Goal: Task Accomplishment & Management: Manage account settings

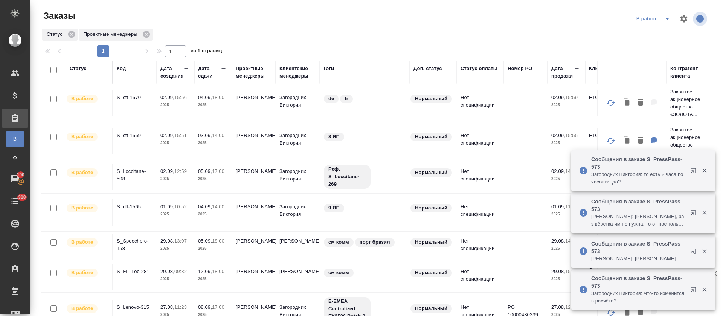
click at [693, 168] on icon "button" at bounding box center [694, 172] width 9 height 9
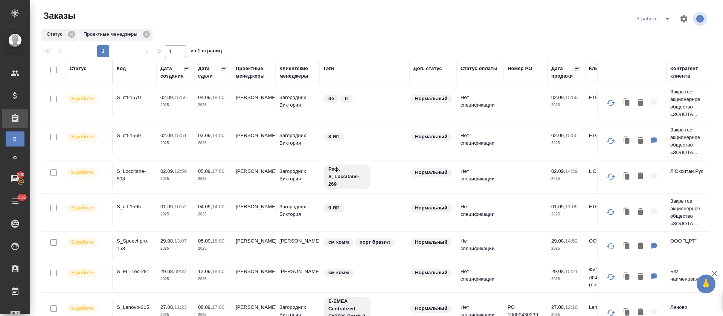
click at [224, 67] on icon at bounding box center [225, 69] width 8 height 8
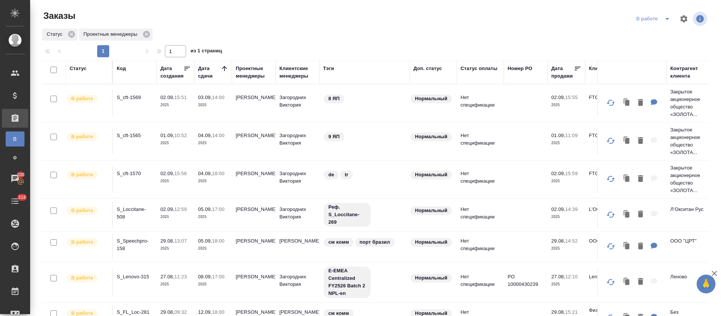
click at [663, 20] on icon "split button" at bounding box center [667, 18] width 9 height 9
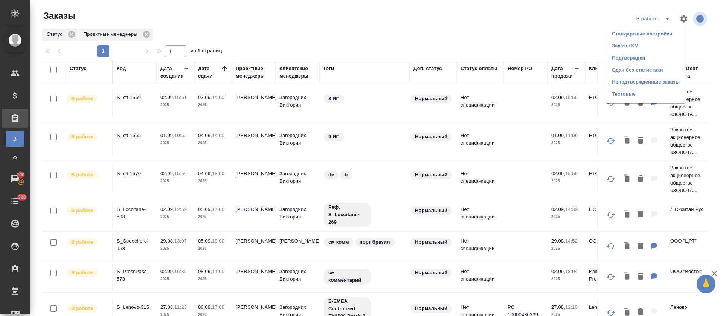
click at [618, 57] on li "Подтвержден" at bounding box center [646, 58] width 80 height 12
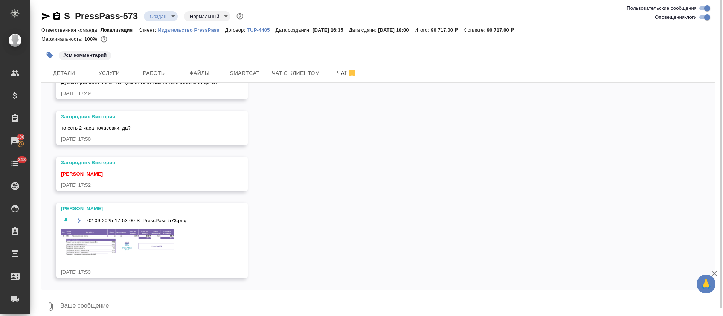
scroll to position [1253, 0]
click at [130, 242] on img at bounding box center [117, 242] width 113 height 26
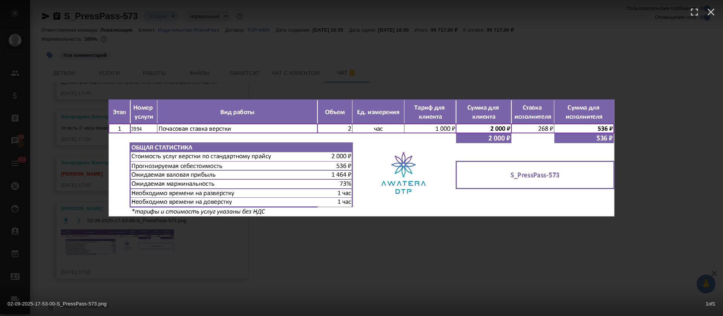
click at [434, 255] on div "02-09-2025-17-53-00-S_PressPass-573.png 1 of 1" at bounding box center [361, 158] width 723 height 316
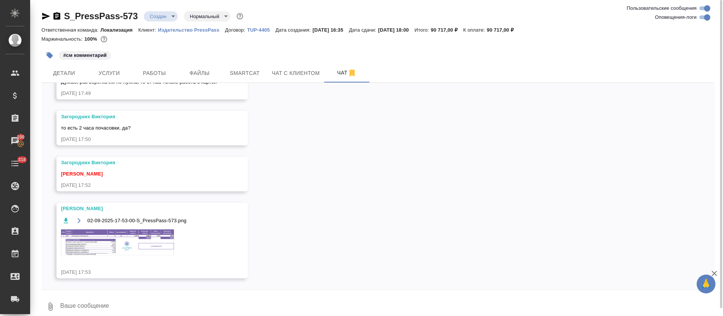
click at [368, 168] on div "02.09, вторник [Загородних Виктория] Создана работа Приемка разверстки (в резул…" at bounding box center [377, 186] width 673 height 207
click at [423, 174] on div "02.09, вторник [Загородних Виктория] Создана работа Приемка разверстки (в резул…" at bounding box center [377, 186] width 673 height 207
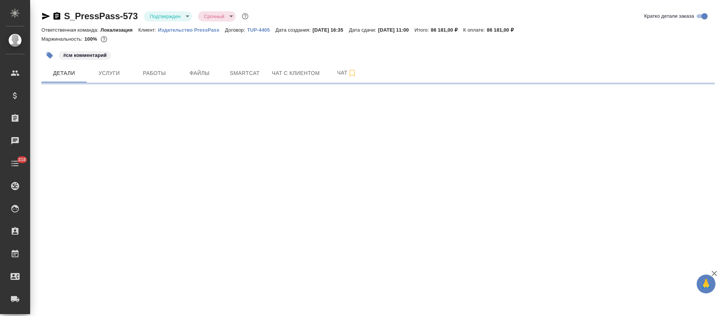
select select "RU"
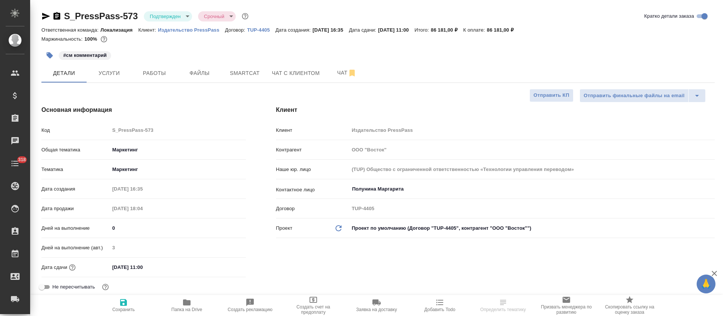
type textarea "x"
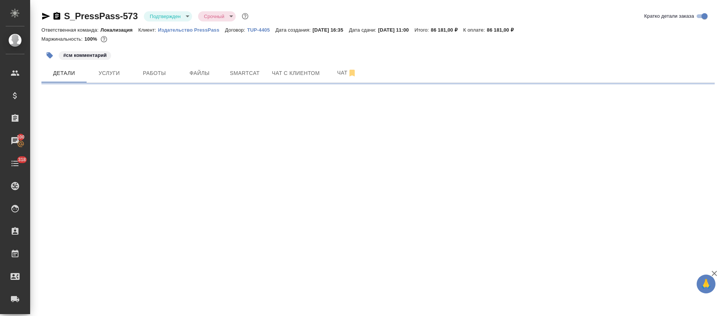
select select "RU"
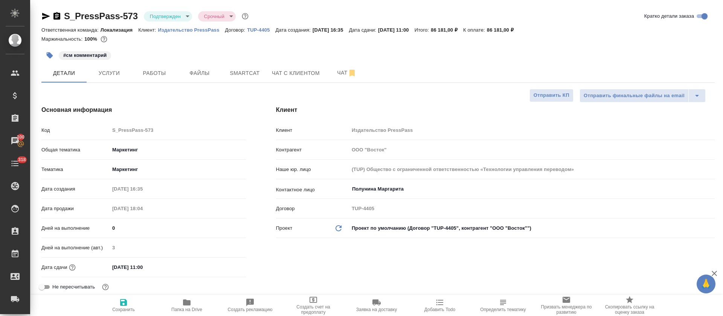
type textarea "x"
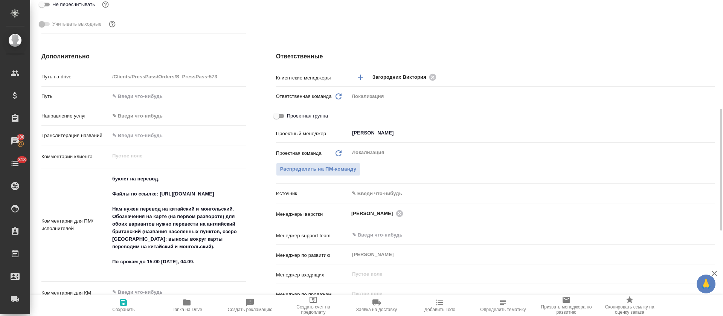
scroll to position [339, 0]
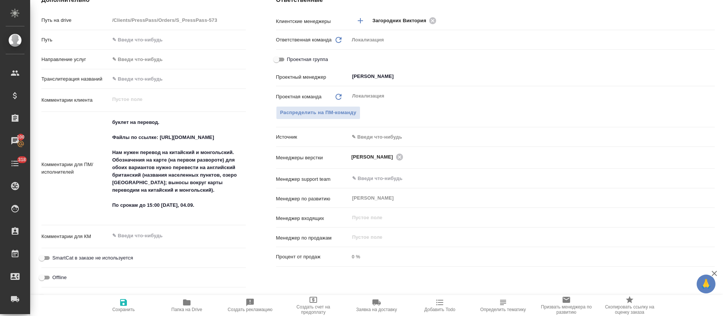
type textarea "x"
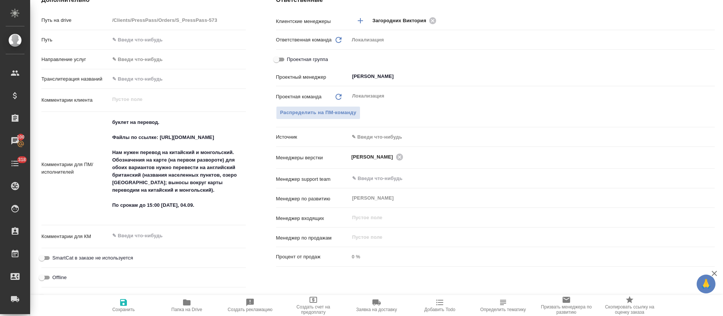
type textarea "x"
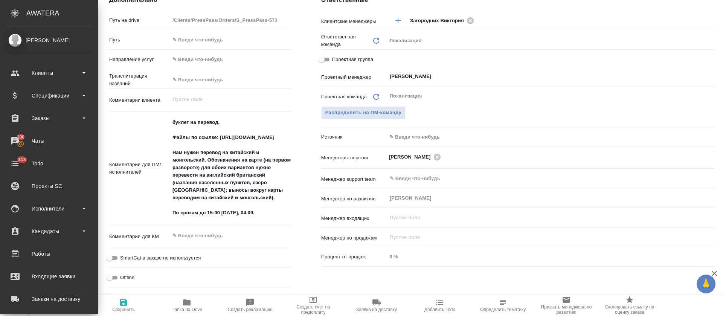
type textarea "x"
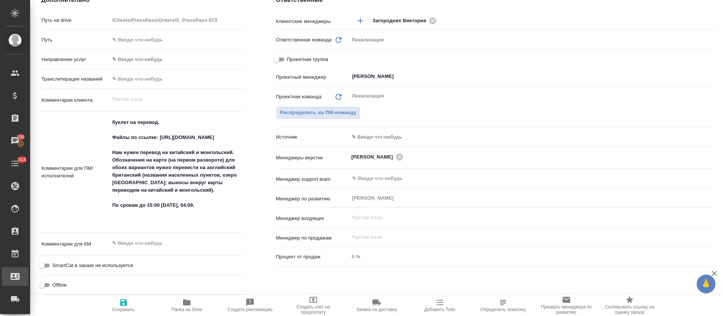
type textarea "x"
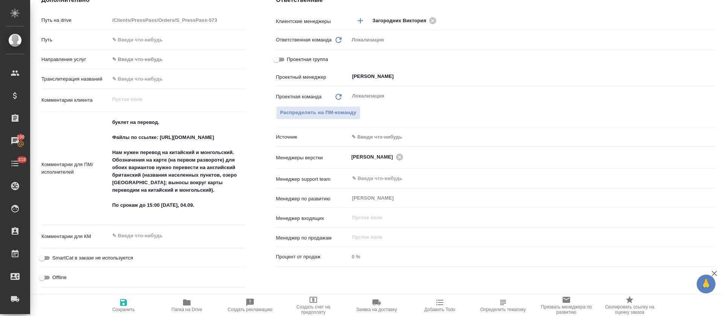
type textarea "x"
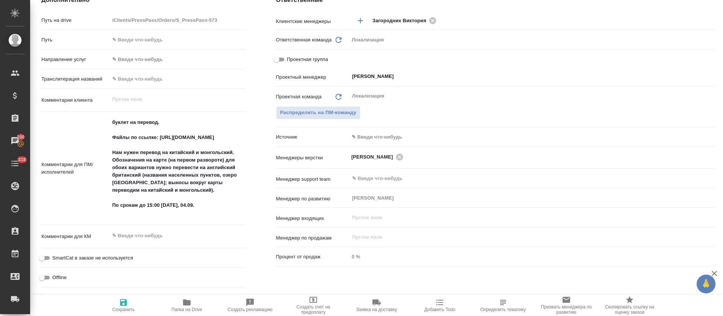
type textarea "x"
click at [191, 307] on span "Папка на Drive" at bounding box center [186, 309] width 31 height 5
type textarea "x"
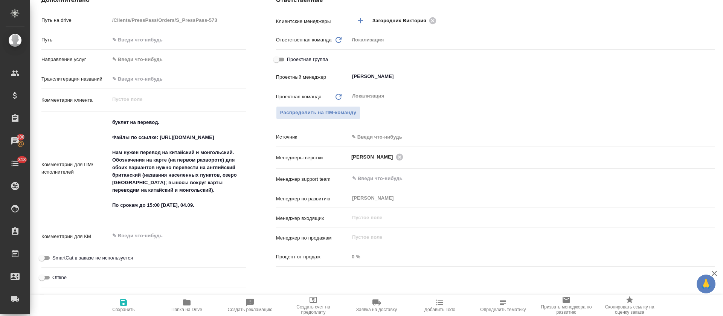
type textarea "x"
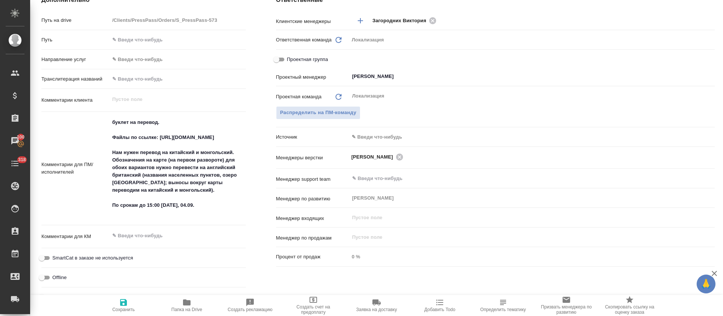
type textarea "x"
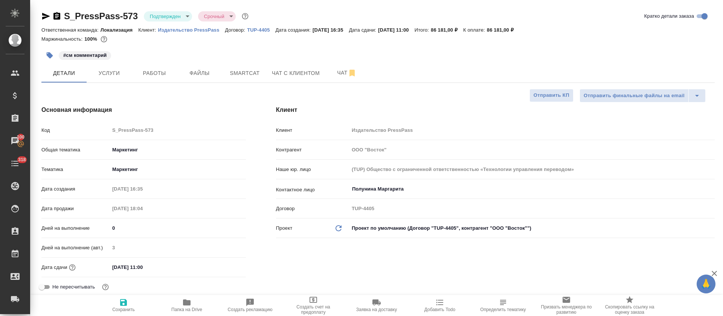
type textarea "x"
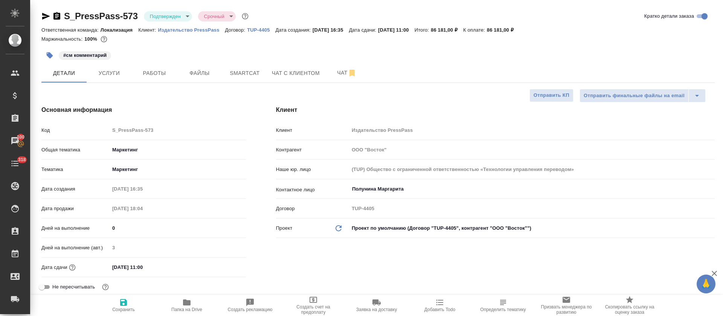
type textarea "x"
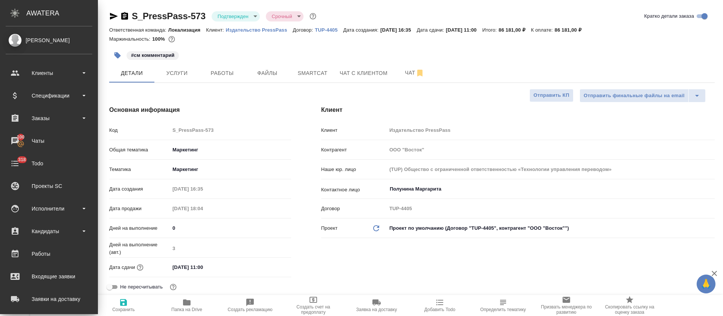
type textarea "x"
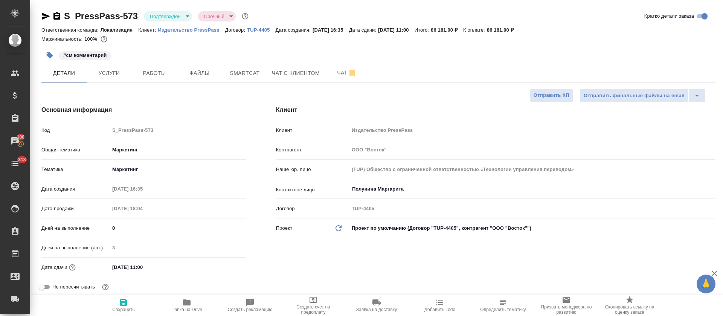
type textarea "x"
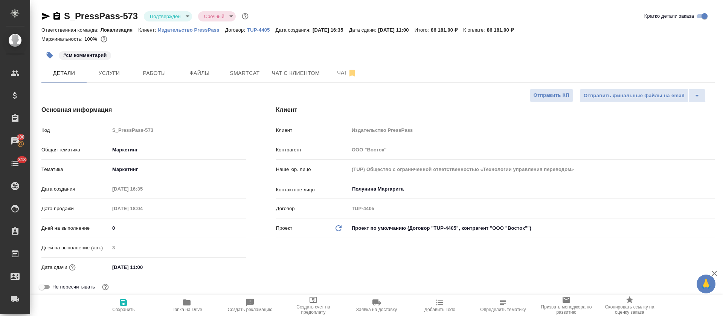
type textarea "x"
click at [186, 18] on body "🙏 .cls-1 fill:#fff; AWATERA Tretyakova Olga Клиенты Спецификации Заказы 100 Чат…" at bounding box center [361, 158] width 723 height 316
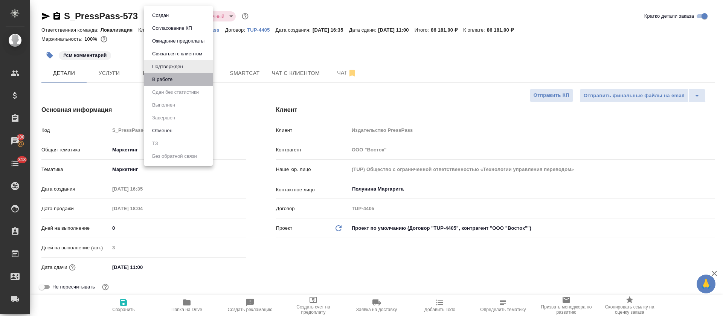
click at [185, 77] on li "В работе" at bounding box center [178, 79] width 69 height 13
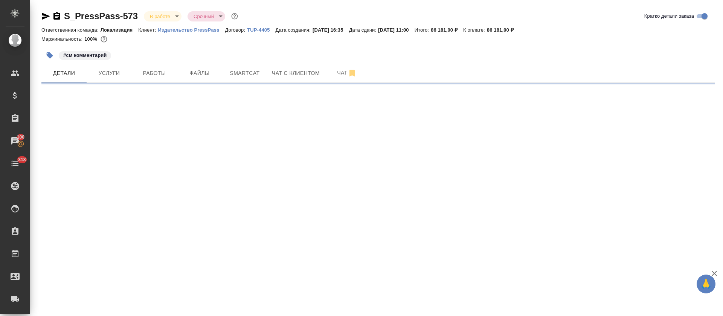
select select "RU"
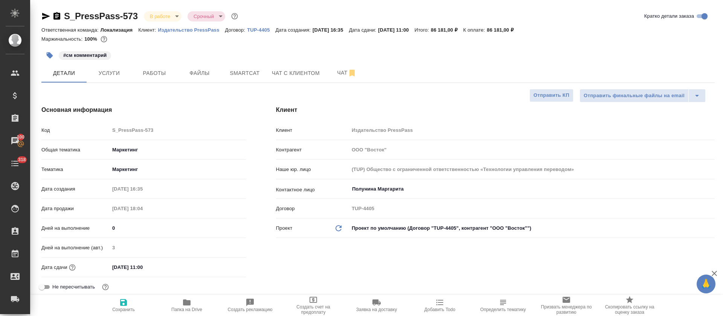
type textarea "x"
click at [108, 75] on span "Услуги" at bounding box center [109, 73] width 36 height 9
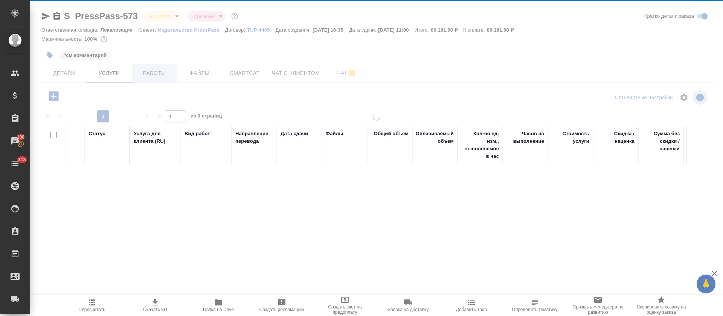
click at [165, 76] on div at bounding box center [376, 153] width 693 height 307
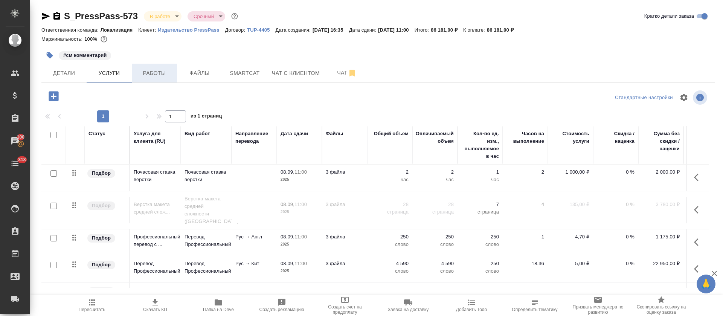
click at [153, 78] on button "Работы" at bounding box center [154, 73] width 45 height 19
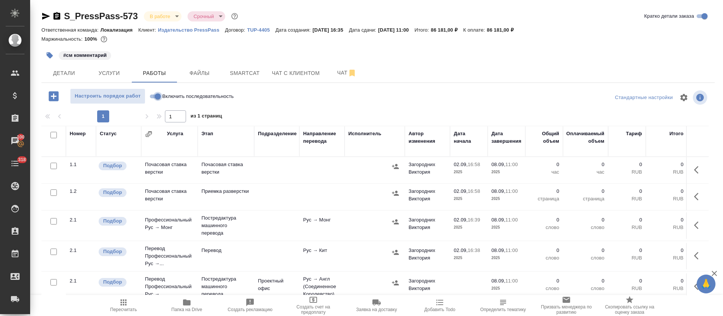
click at [157, 97] on input "Включить последовательность" at bounding box center [157, 96] width 27 height 9
checkbox input "true"
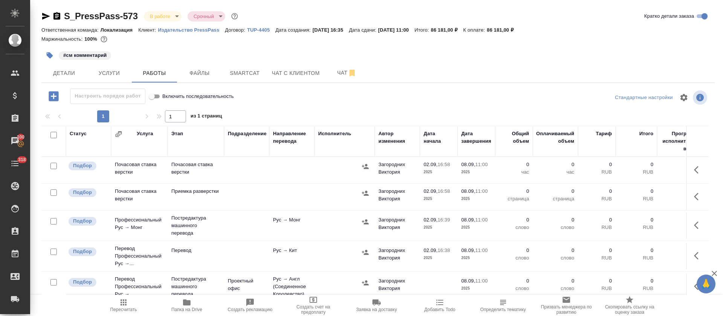
click at [55, 192] on input "checkbox" at bounding box center [53, 192] width 6 height 6
checkbox input "true"
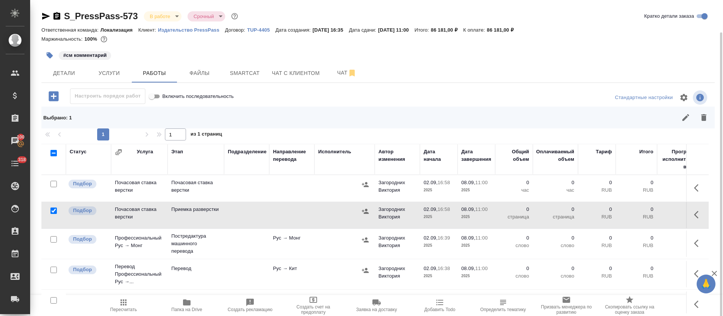
scroll to position [56, 0]
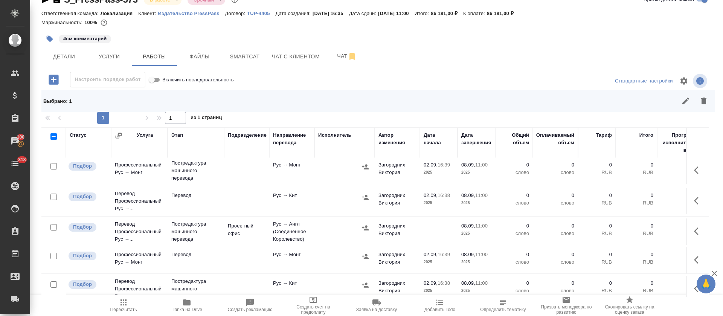
click at [53, 197] on input "checkbox" at bounding box center [53, 197] width 6 height 6
checkbox input "true"
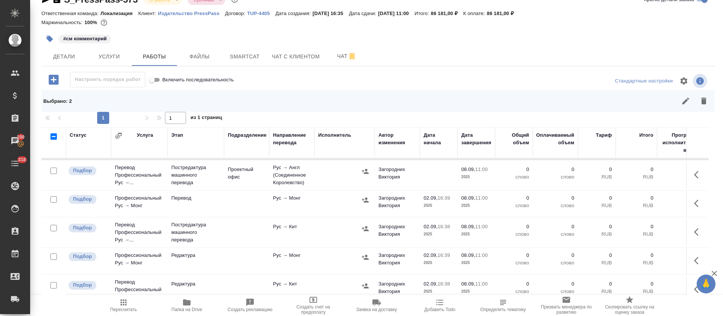
scroll to position [169, 0]
click at [54, 199] on input "checkbox" at bounding box center [53, 200] width 6 height 6
checkbox input "true"
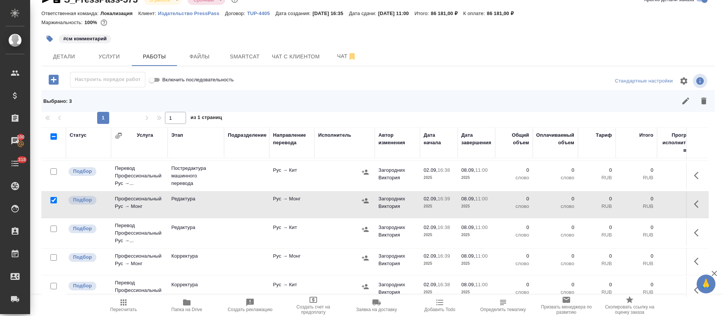
click at [54, 229] on input "checkbox" at bounding box center [53, 229] width 6 height 6
checkbox input "true"
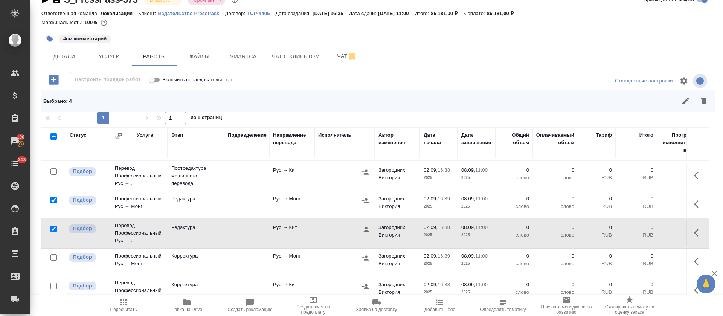
click at [51, 254] on input "checkbox" at bounding box center [53, 257] width 6 height 6
checkbox input "true"
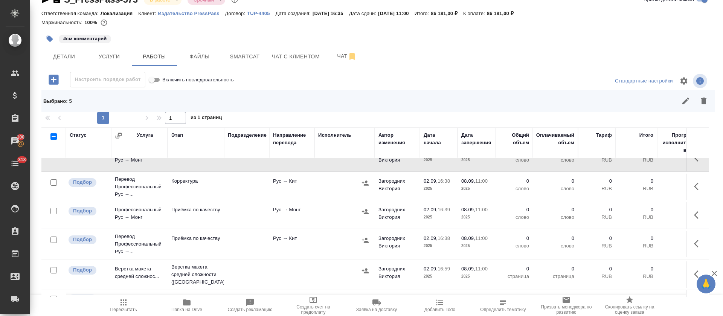
scroll to position [282, 0]
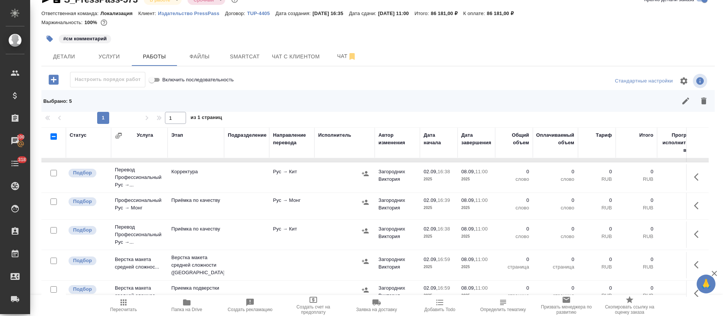
click at [53, 173] on input "checkbox" at bounding box center [53, 173] width 6 height 6
checkbox input "true"
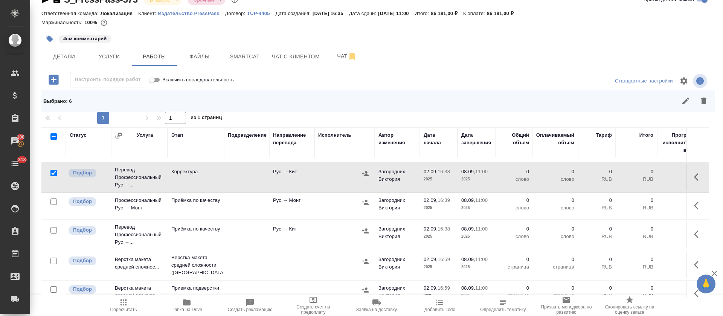
click at [54, 200] on input "checkbox" at bounding box center [53, 201] width 6 height 6
checkbox input "true"
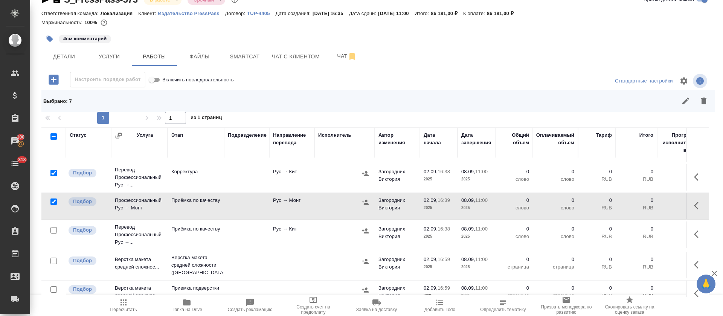
click at [53, 230] on input "checkbox" at bounding box center [53, 230] width 6 height 6
checkbox input "true"
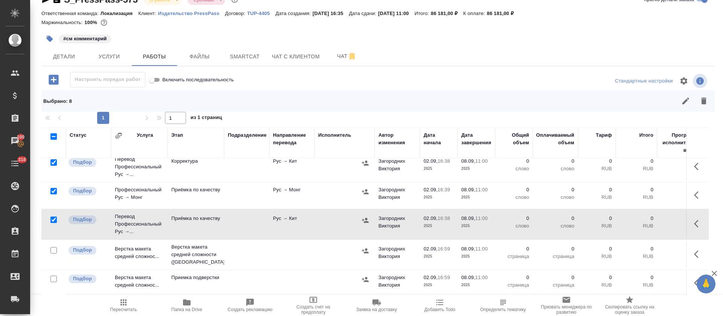
scroll to position [302, 0]
click at [53, 247] on input "checkbox" at bounding box center [53, 250] width 6 height 6
checkbox input "true"
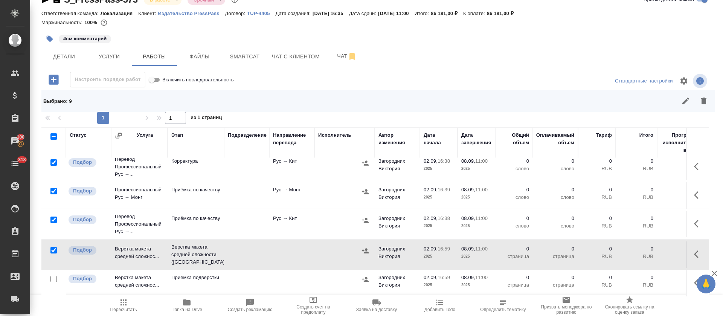
click at [53, 274] on div at bounding box center [53, 279] width 17 height 11
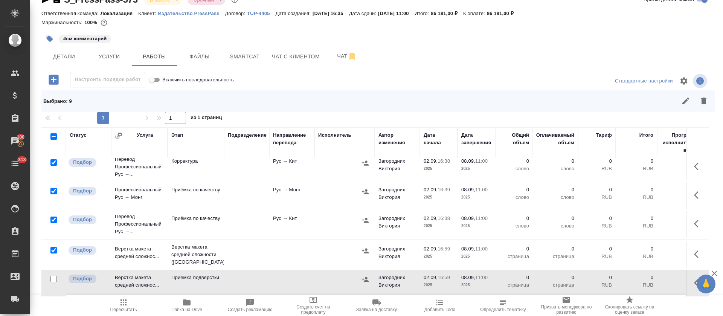
click at [53, 276] on input "checkbox" at bounding box center [53, 279] width 6 height 6
checkbox input "true"
click at [695, 106] on button "button" at bounding box center [704, 101] width 18 height 18
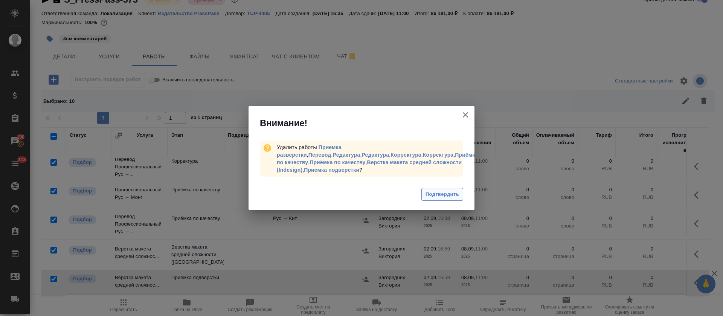
click at [423, 191] on button "Подтвердить" at bounding box center [442, 194] width 42 height 13
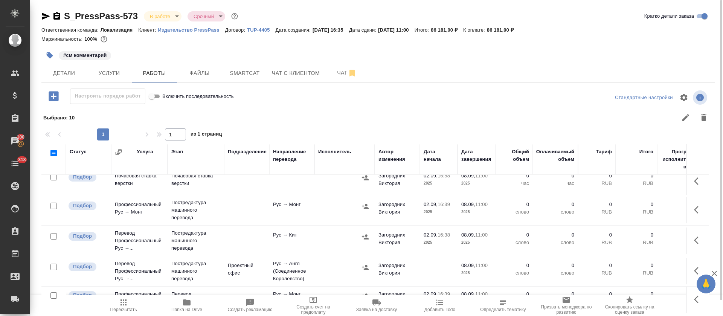
scroll to position [0, 0]
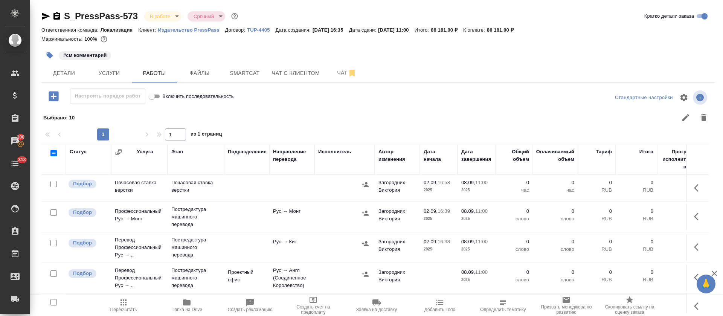
click at [50, 96] on icon "button" at bounding box center [54, 96] width 10 height 10
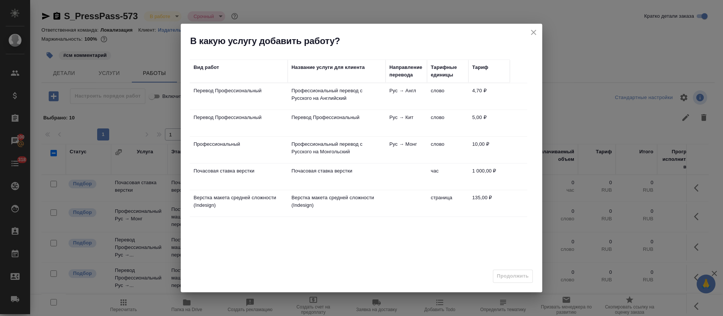
click at [327, 182] on td "Почасовая ставка верстки" at bounding box center [337, 176] width 98 height 26
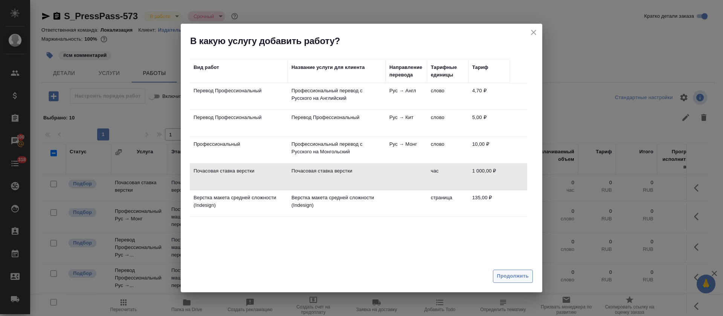
click at [504, 272] on span "Продолжить" at bounding box center [513, 276] width 32 height 9
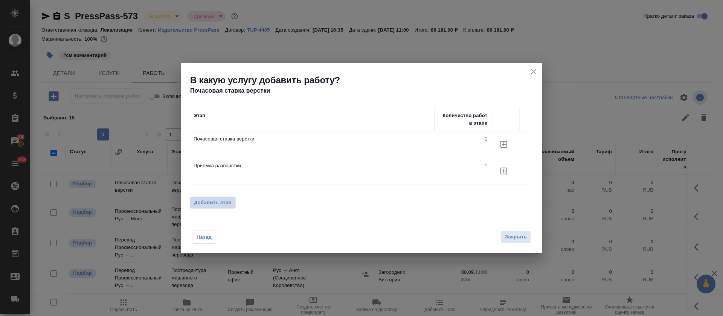
click at [219, 203] on span "Добавить этап" at bounding box center [213, 203] width 38 height 8
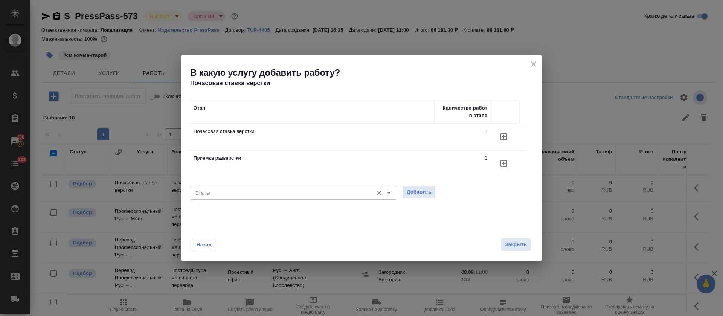
click at [246, 195] on input "Этапы" at bounding box center [280, 192] width 177 height 9
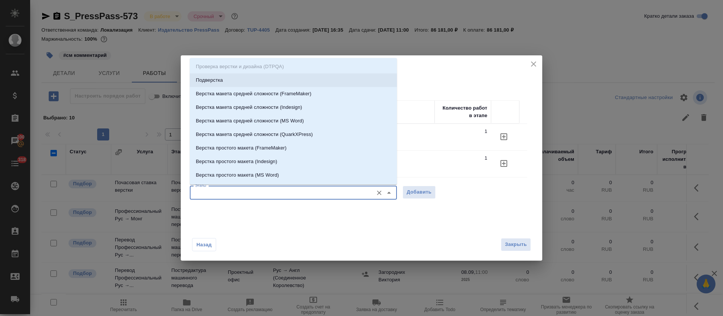
click at [241, 82] on li "Подверстка" at bounding box center [293, 80] width 207 height 14
type input "Подверстка"
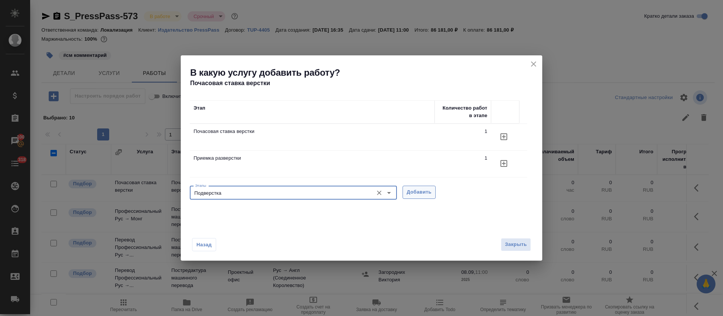
click at [432, 189] on button "Добавить" at bounding box center [419, 192] width 33 height 13
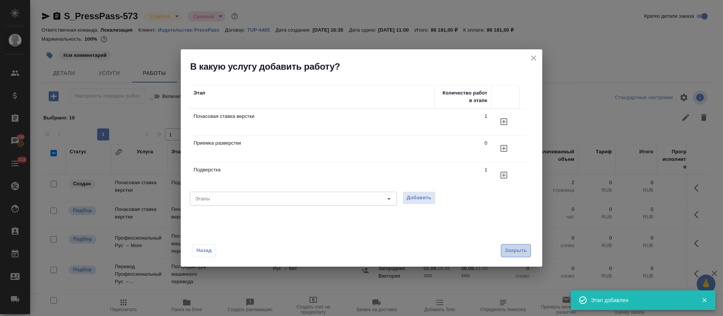
click at [517, 255] on span "Закрыть" at bounding box center [516, 250] width 22 height 9
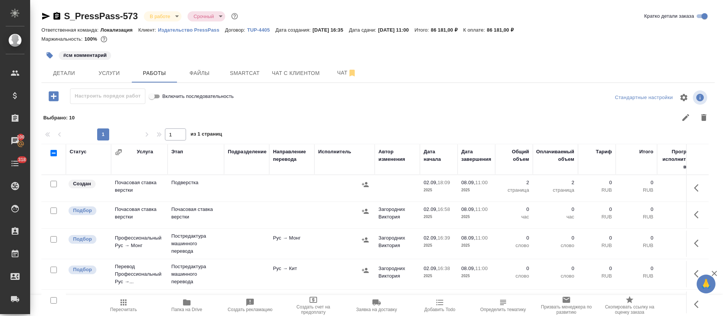
click at [690, 218] on button "button" at bounding box center [699, 215] width 18 height 18
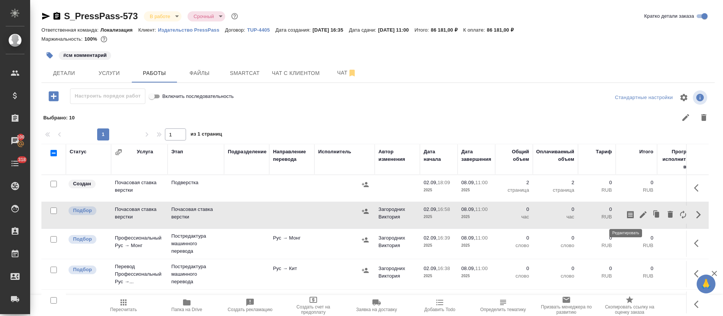
click at [639, 219] on icon "button" at bounding box center [643, 214] width 9 height 9
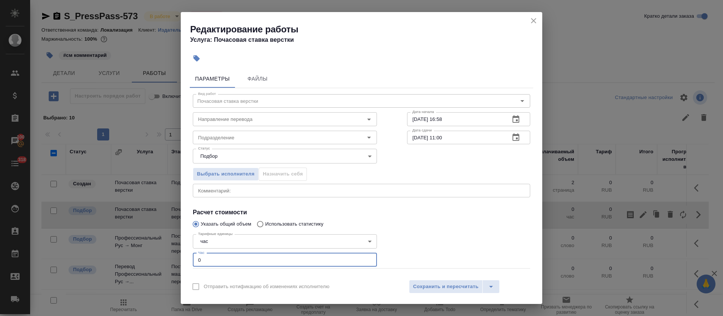
scroll to position [39, 0]
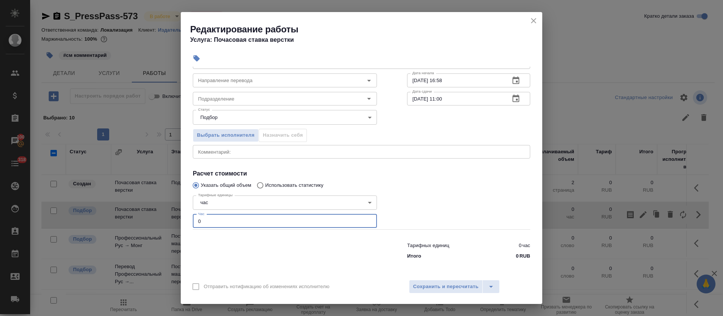
click at [195, 223] on input "0" at bounding box center [285, 221] width 184 height 14
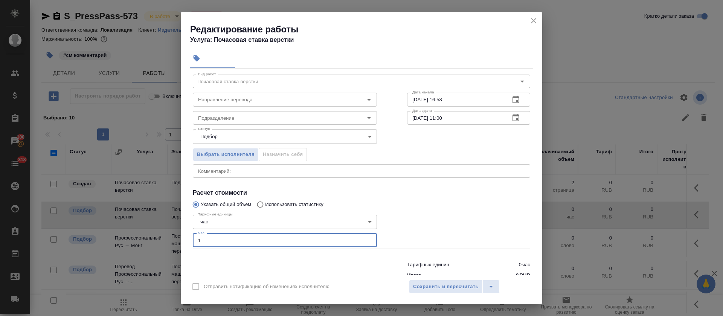
scroll to position [0, 0]
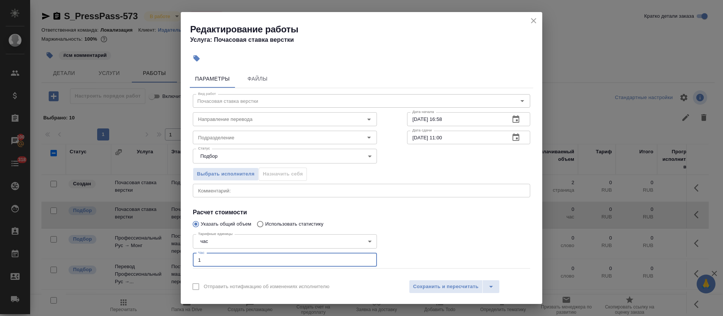
type input "1"
click at [507, 124] on button "button" at bounding box center [516, 119] width 18 height 18
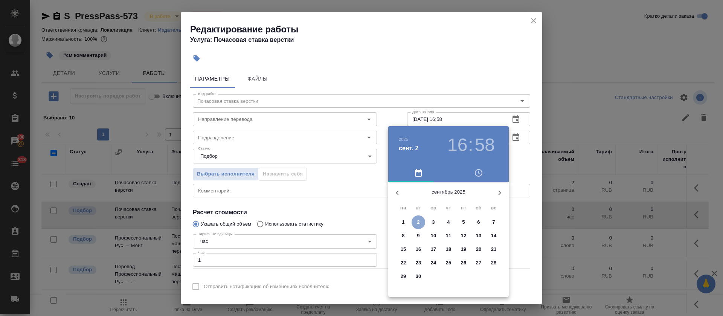
click at [420, 222] on span "2" at bounding box center [419, 222] width 14 height 8
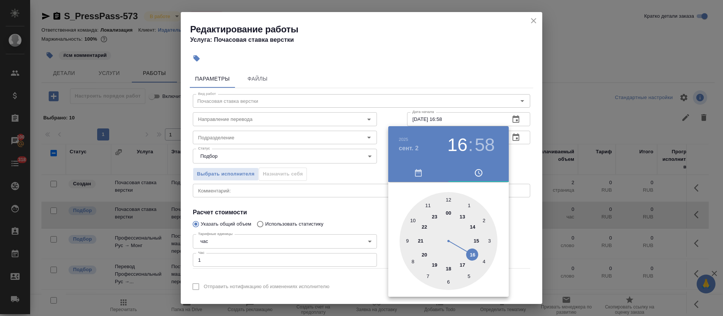
click at [451, 267] on div at bounding box center [449, 241] width 98 height 98
click at [486, 222] on div at bounding box center [449, 241] width 98 height 98
click at [325, 222] on div at bounding box center [361, 158] width 723 height 316
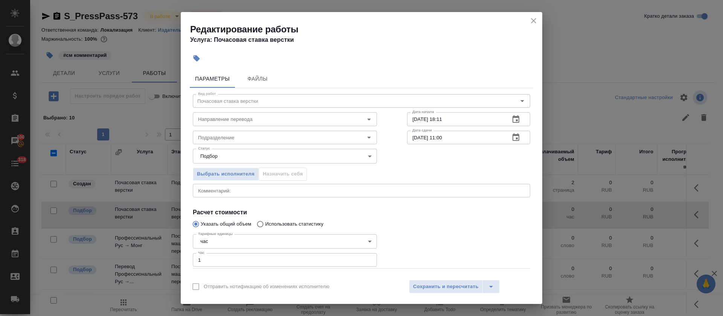
click at [515, 120] on button "button" at bounding box center [516, 119] width 18 height 18
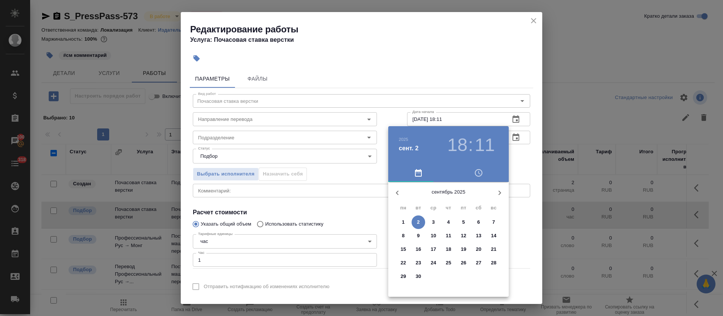
click at [488, 150] on h3 "11" at bounding box center [485, 144] width 20 height 21
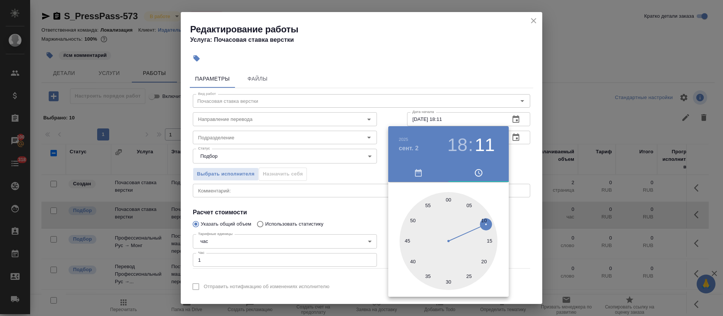
click at [484, 219] on div at bounding box center [449, 241] width 98 height 98
type input "02.09.2025 18:10"
click at [374, 224] on div at bounding box center [361, 158] width 723 height 316
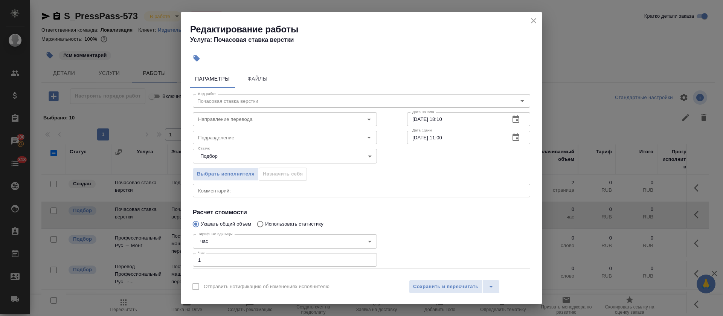
click at [507, 142] on button "button" at bounding box center [516, 137] width 18 height 18
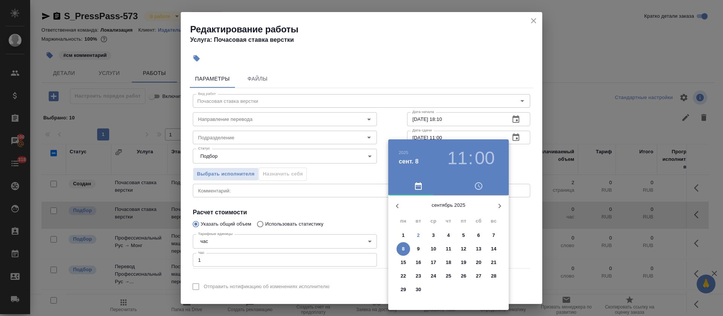
click at [433, 236] on p "3" at bounding box center [433, 236] width 3 height 8
type input "03.09.2025 11:00"
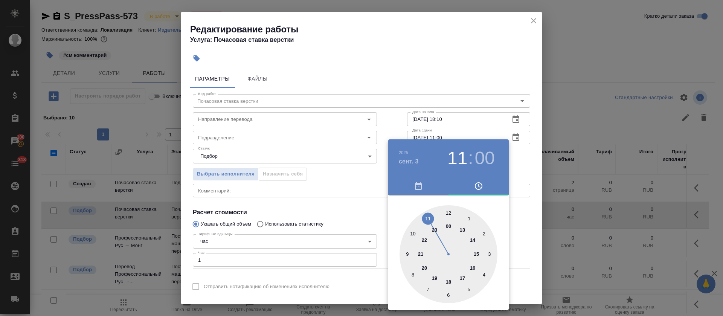
click at [430, 218] on div at bounding box center [449, 254] width 98 height 98
click at [367, 218] on div at bounding box center [361, 158] width 723 height 316
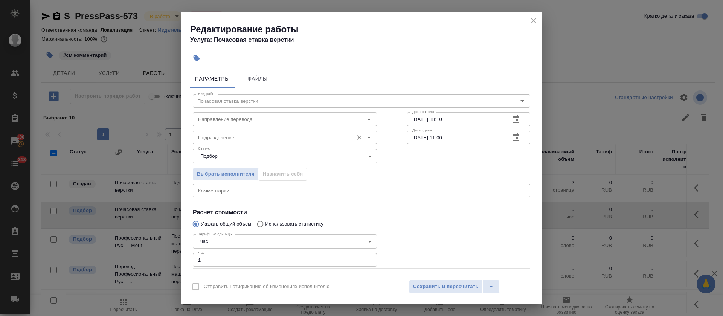
click at [201, 139] on input "Подразделение" at bounding box center [272, 137] width 154 height 9
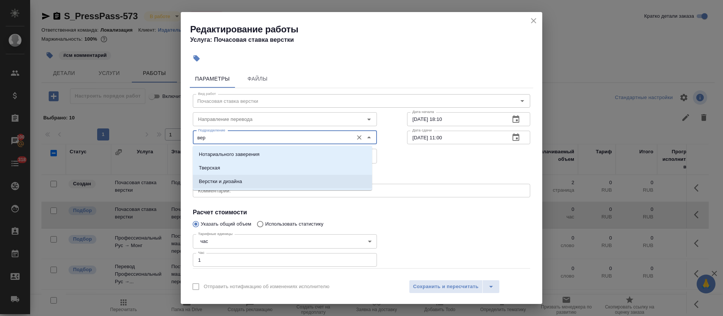
click at [215, 184] on p "Верстки и дизайна" at bounding box center [220, 182] width 43 height 8
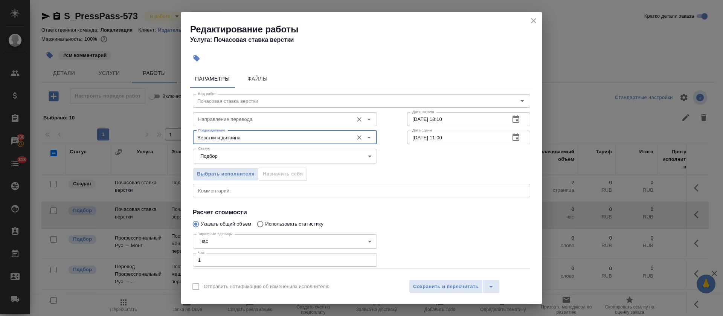
type input "Верстки и дизайна"
click at [212, 121] on input "Направление перевода" at bounding box center [272, 118] width 154 height 9
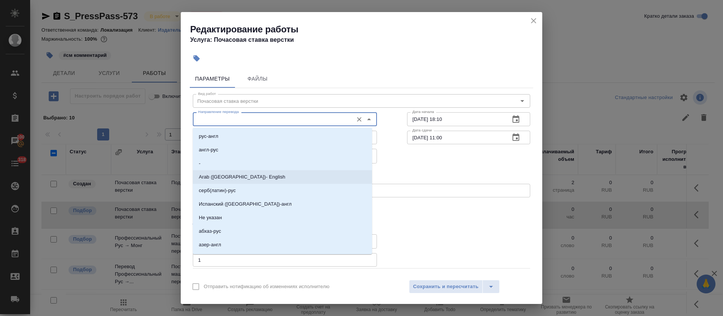
click at [458, 174] on div "Выбрать исполнителя Назначить себя" at bounding box center [362, 173] width 368 height 46
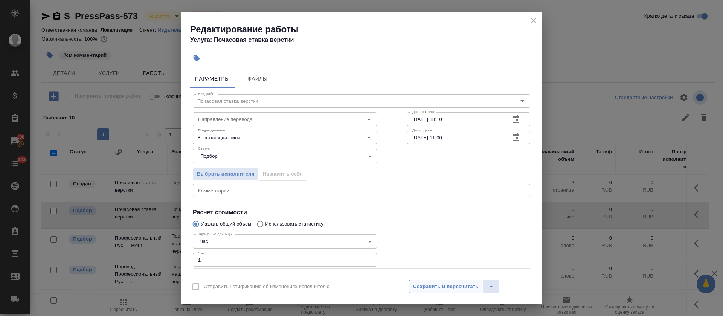
click at [443, 282] on button "Сохранить и пересчитать" at bounding box center [446, 287] width 74 height 14
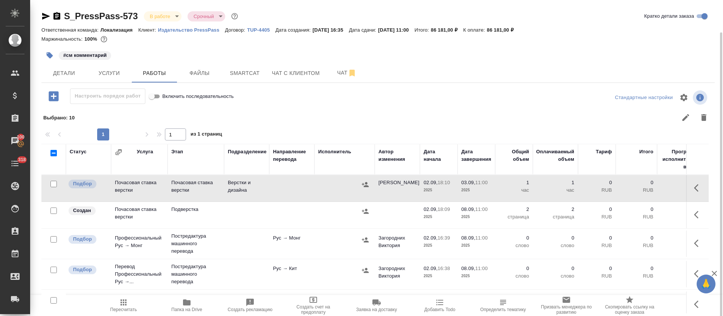
scroll to position [42, 0]
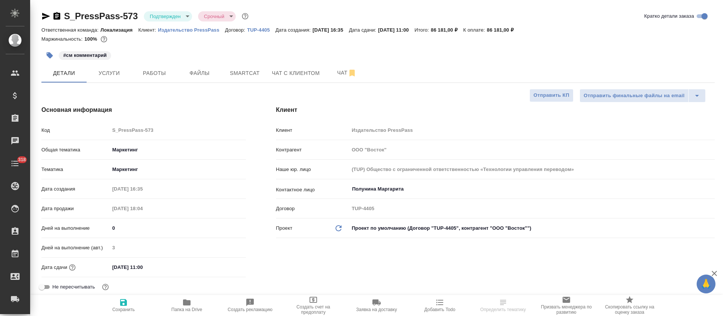
select select "RU"
click at [337, 72] on span "Чат" at bounding box center [347, 72] width 36 height 9
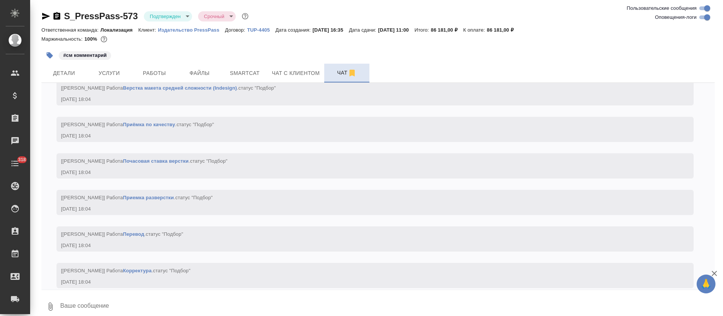
scroll to position [1723, 0]
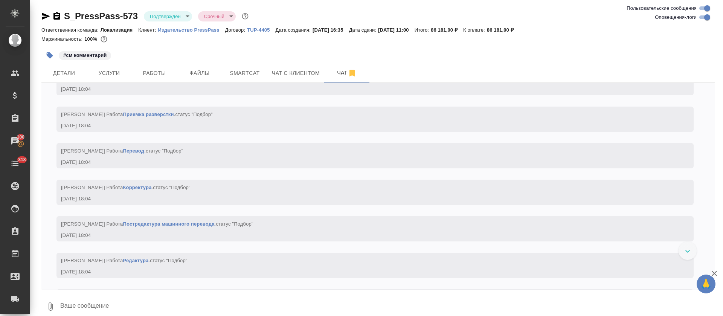
click at [707, 15] on input "Оповещения-логи" at bounding box center [707, 17] width 27 height 9
checkbox input "false"
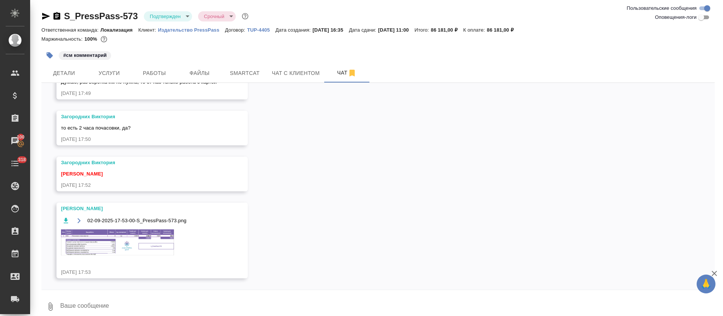
scroll to position [778, 0]
click at [145, 245] on img at bounding box center [117, 242] width 113 height 26
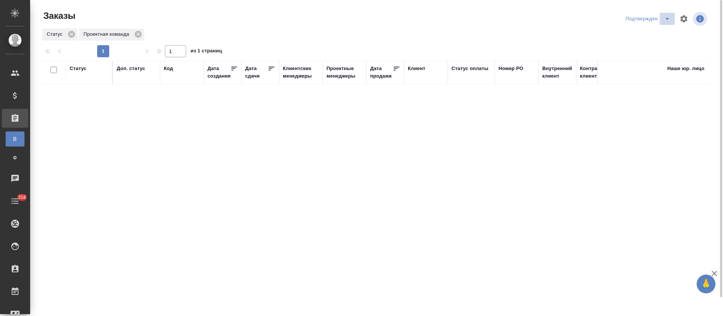
click at [666, 20] on icon "split button" at bounding box center [667, 18] width 9 height 9
click at [661, 45] on li "В работе" at bounding box center [649, 46] width 80 height 12
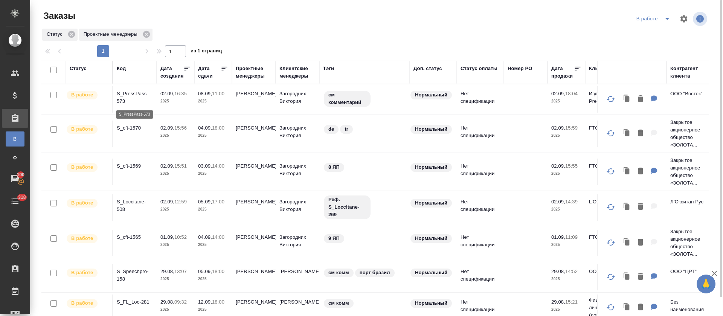
click at [124, 99] on p "S_PressPass-573" at bounding box center [135, 97] width 36 height 15
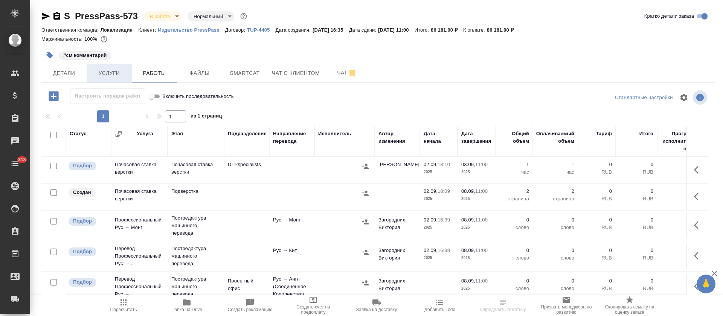
click at [122, 75] on span "Услуги" at bounding box center [109, 73] width 36 height 9
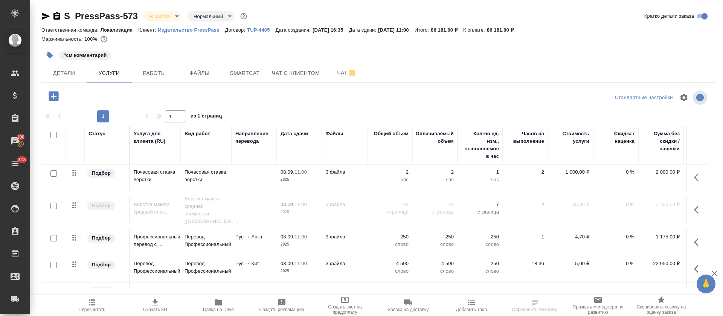
scroll to position [23, 0]
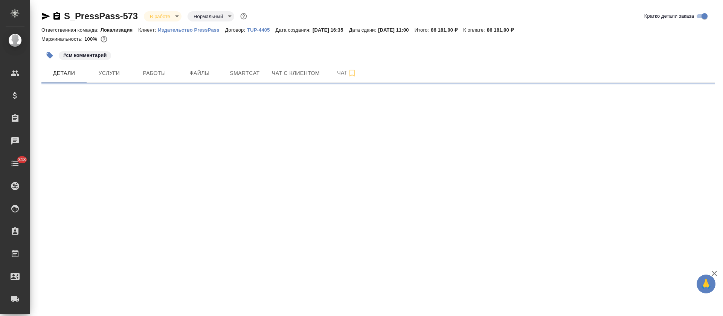
select select "RU"
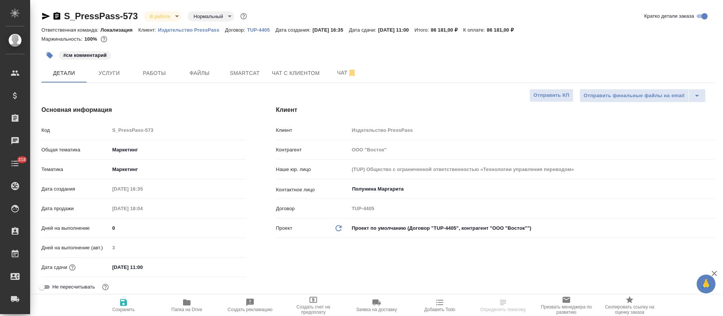
type textarea "x"
click at [180, 302] on span "Папка на Drive" at bounding box center [187, 305] width 54 height 14
type textarea "x"
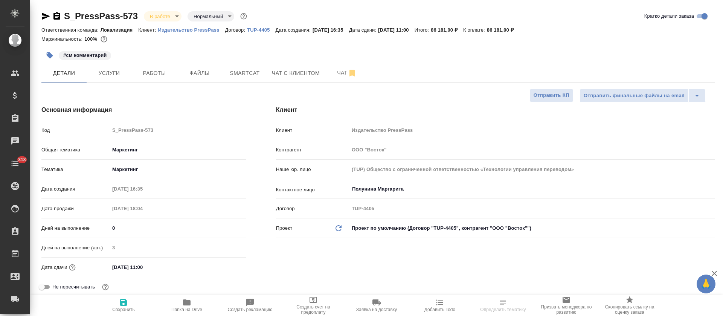
type textarea "x"
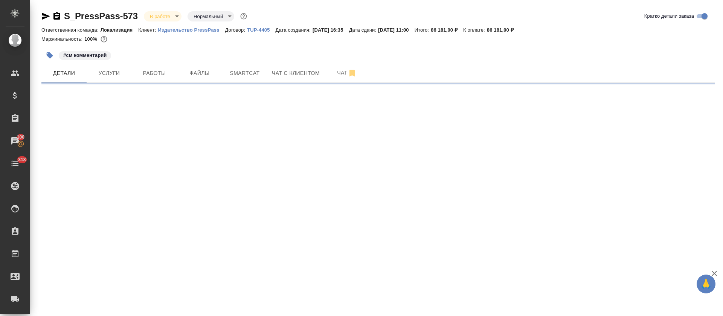
select select "RU"
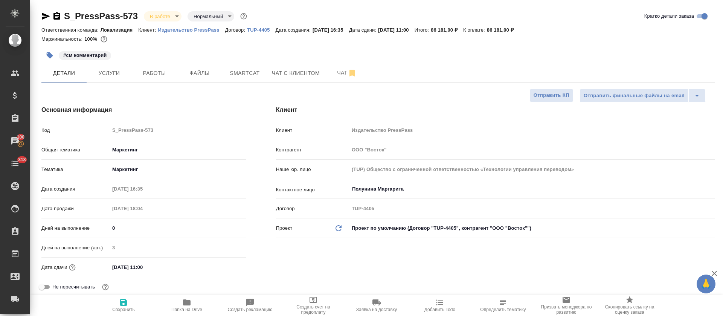
type textarea "x"
click at [172, 67] on button "Работы" at bounding box center [154, 73] width 45 height 19
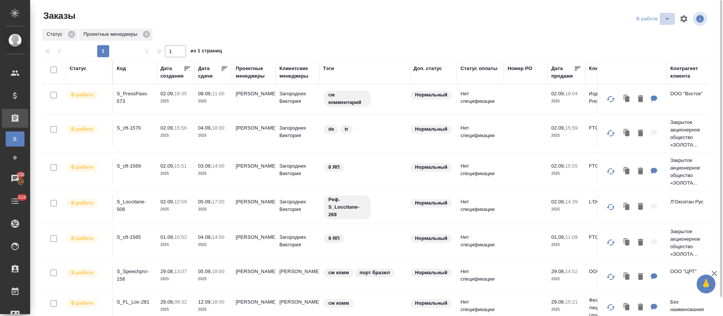
click at [669, 16] on icon "split button" at bounding box center [667, 18] width 9 height 9
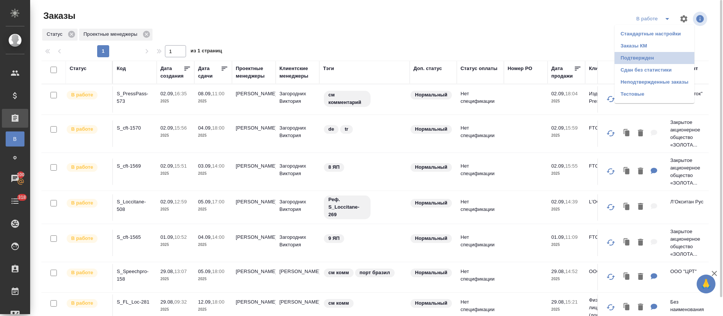
click at [646, 59] on li "Подтвержден" at bounding box center [655, 58] width 80 height 12
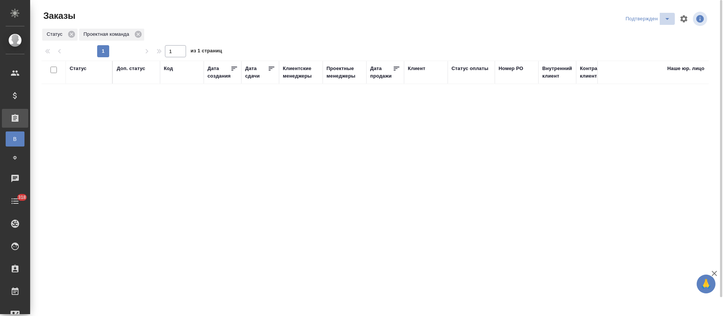
click at [667, 23] on icon "split button" at bounding box center [667, 18] width 9 height 9
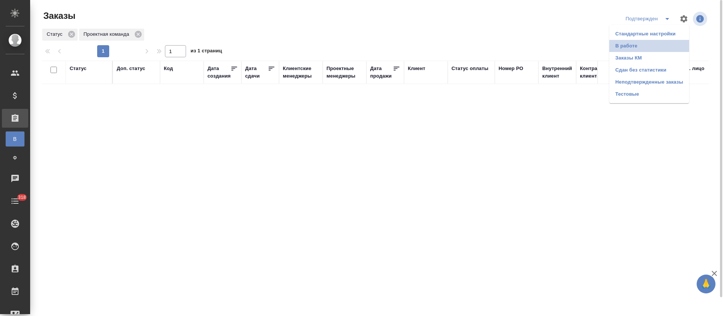
click at [662, 48] on li "В работе" at bounding box center [649, 46] width 80 height 12
